Goal: Register for event/course

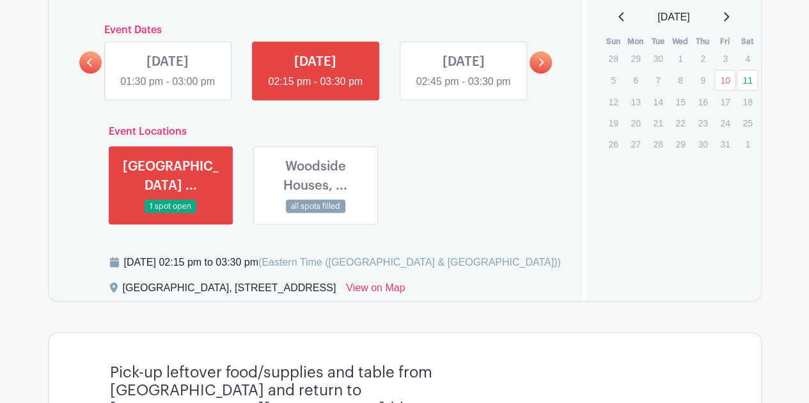
scroll to position [726, 0]
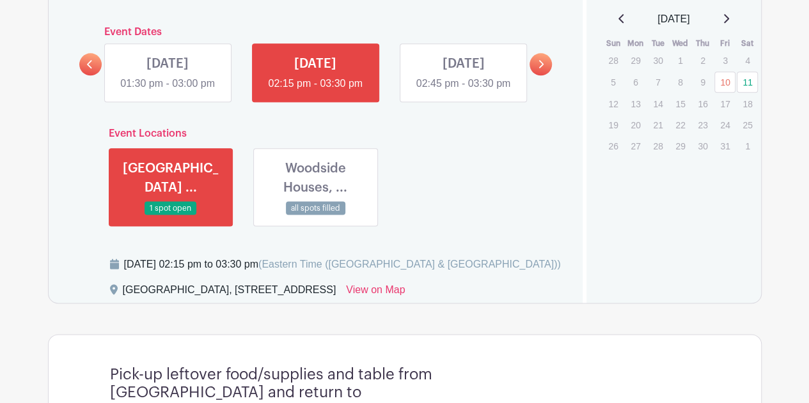
click at [168, 91] on link at bounding box center [168, 91] width 0 height 0
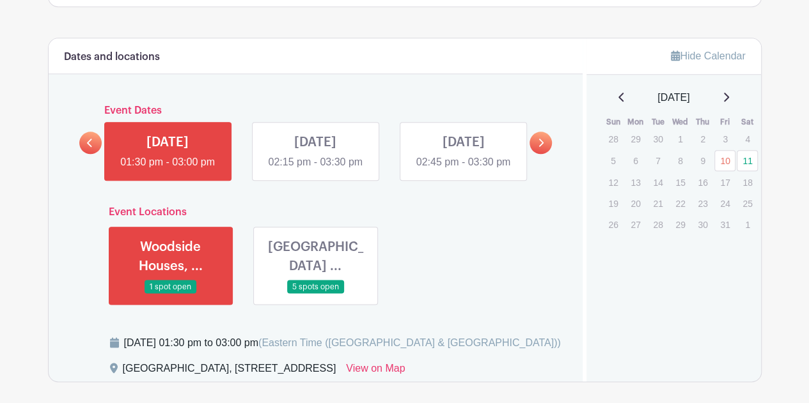
scroll to position [662, 0]
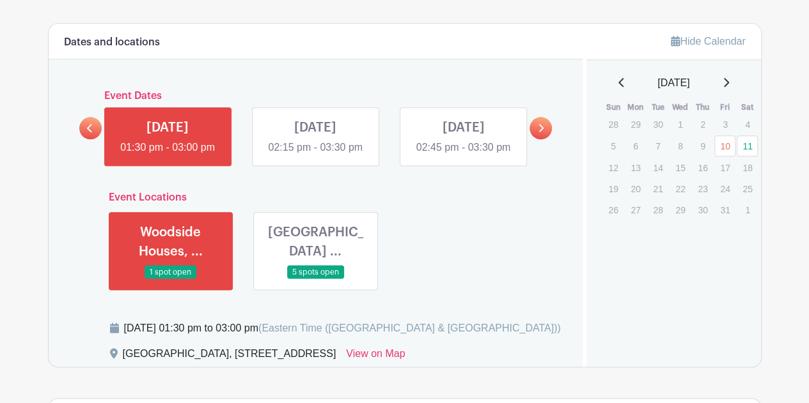
click at [315, 279] on link at bounding box center [315, 279] width 0 height 0
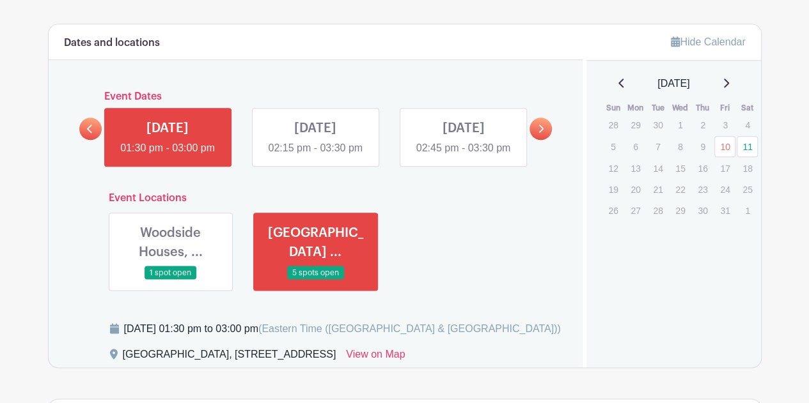
scroll to position [618, 0]
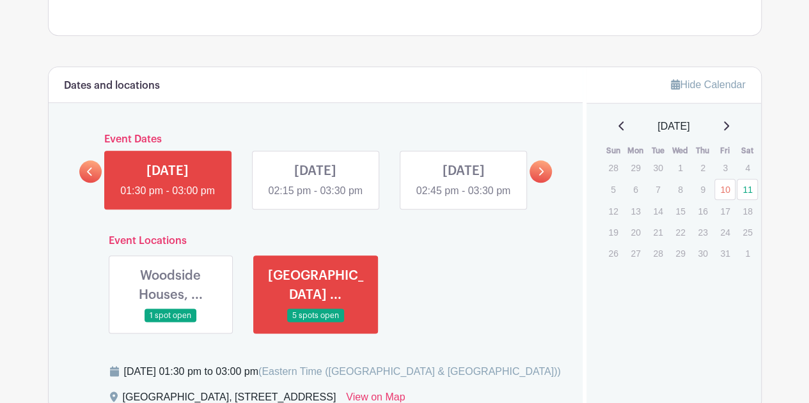
click at [463, 199] on link at bounding box center [463, 199] width 0 height 0
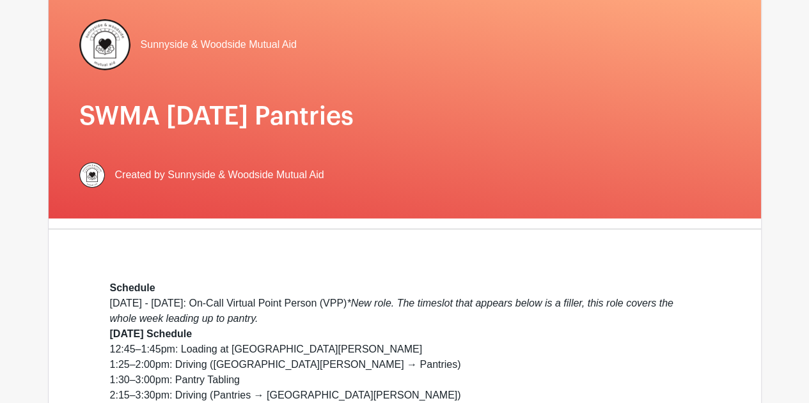
scroll to position [58, 0]
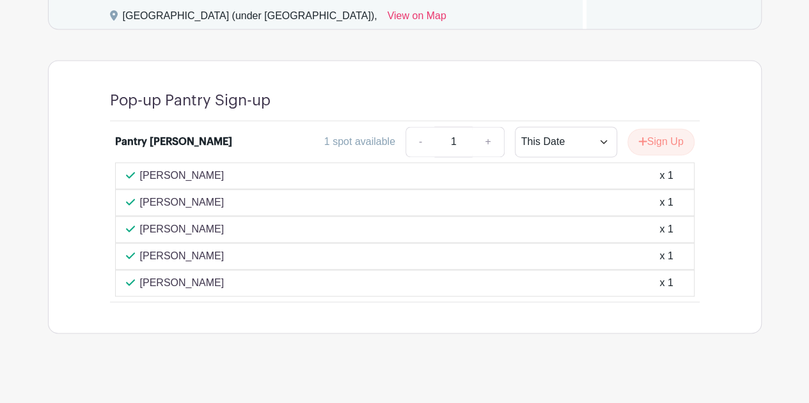
scroll to position [889, 0]
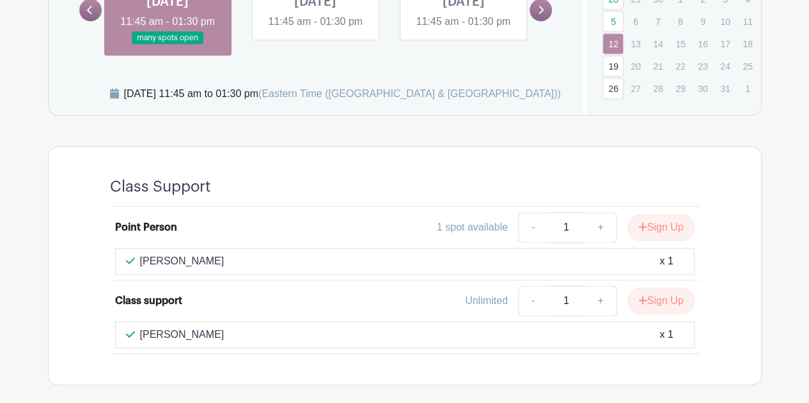
scroll to position [703, 0]
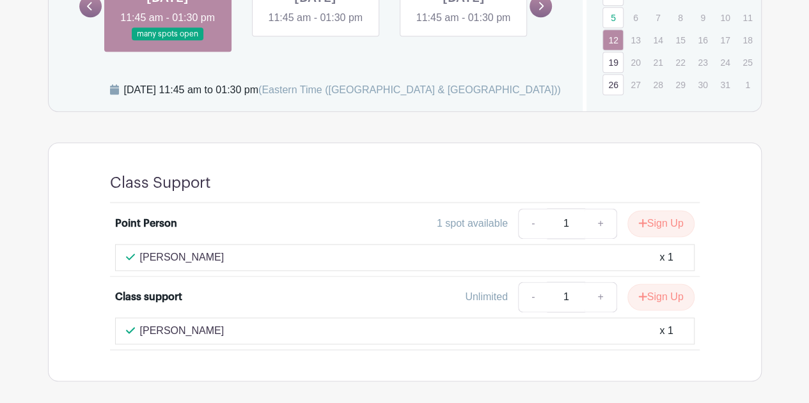
scroll to position [767, 0]
